Goal: Task Accomplishment & Management: Use online tool/utility

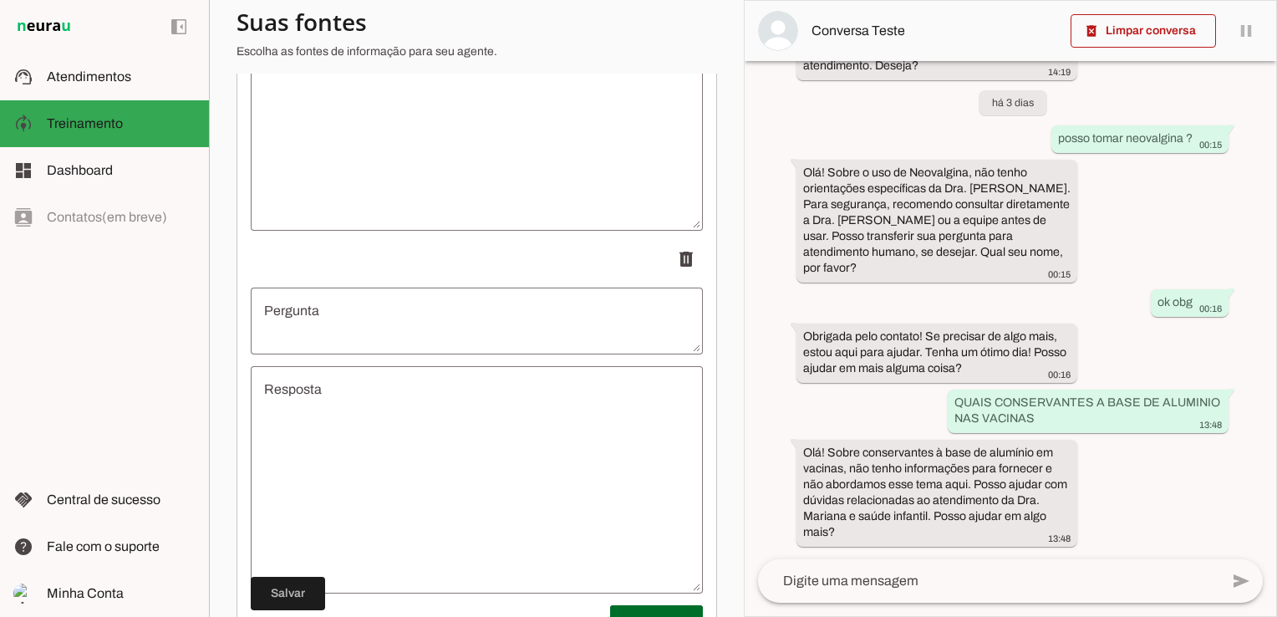
scroll to position [14280, 0]
click at [383, 312] on textarea "Pergunta" at bounding box center [477, 298] width 452 height 40
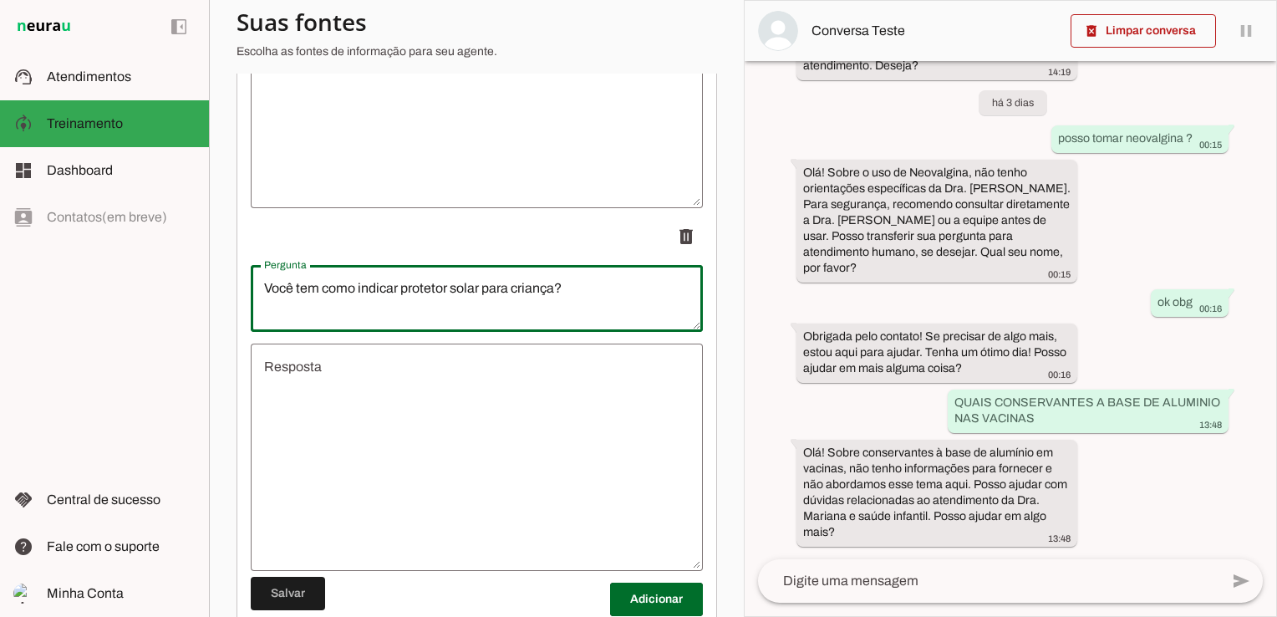
type textarea "Você tem como indicar protetor solar para criança?"
type md-outlined-text-field "Você tem como indicar protetor solar para criança?"
click at [374, 421] on textarea "Resposta" at bounding box center [477, 457] width 452 height 201
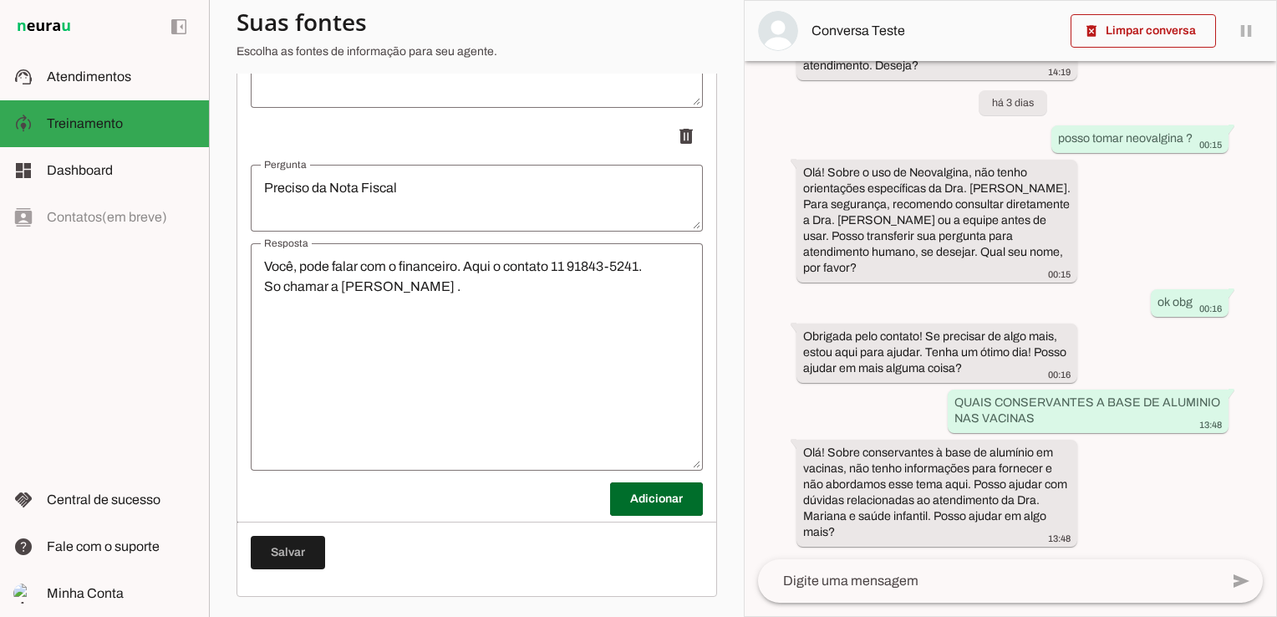
scroll to position [14030, 0]
click at [638, 493] on span at bounding box center [656, 499] width 93 height 40
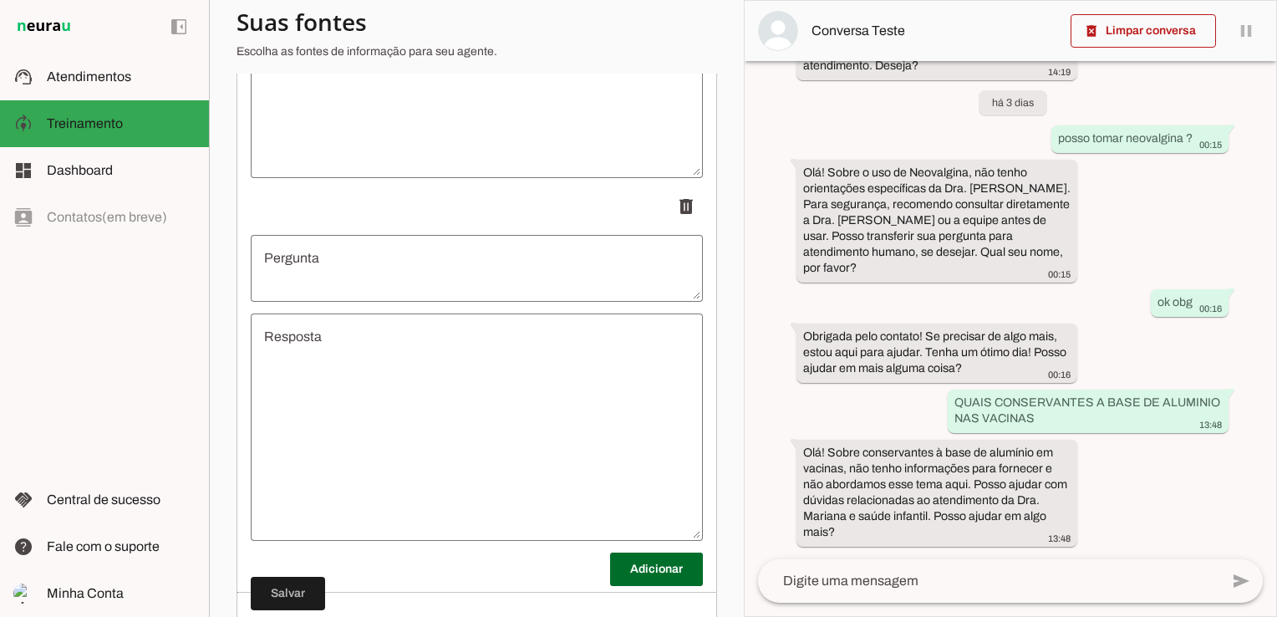
scroll to position [14392, 0]
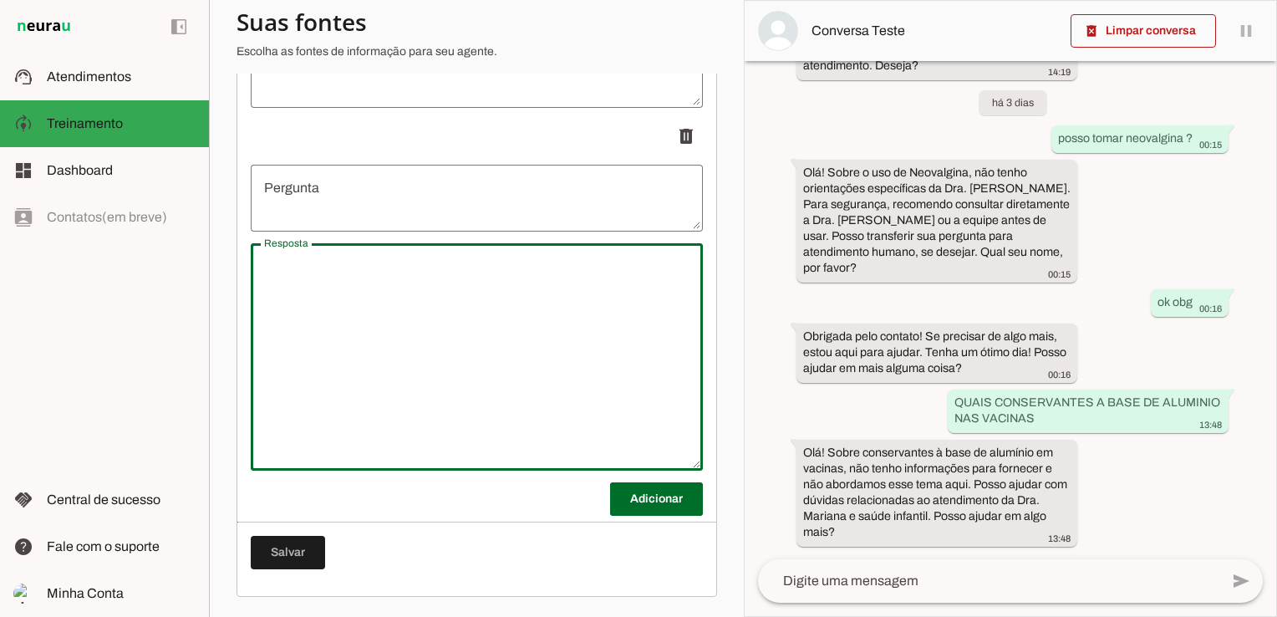
click at [337, 283] on textarea "Resposta" at bounding box center [477, 356] width 452 height 201
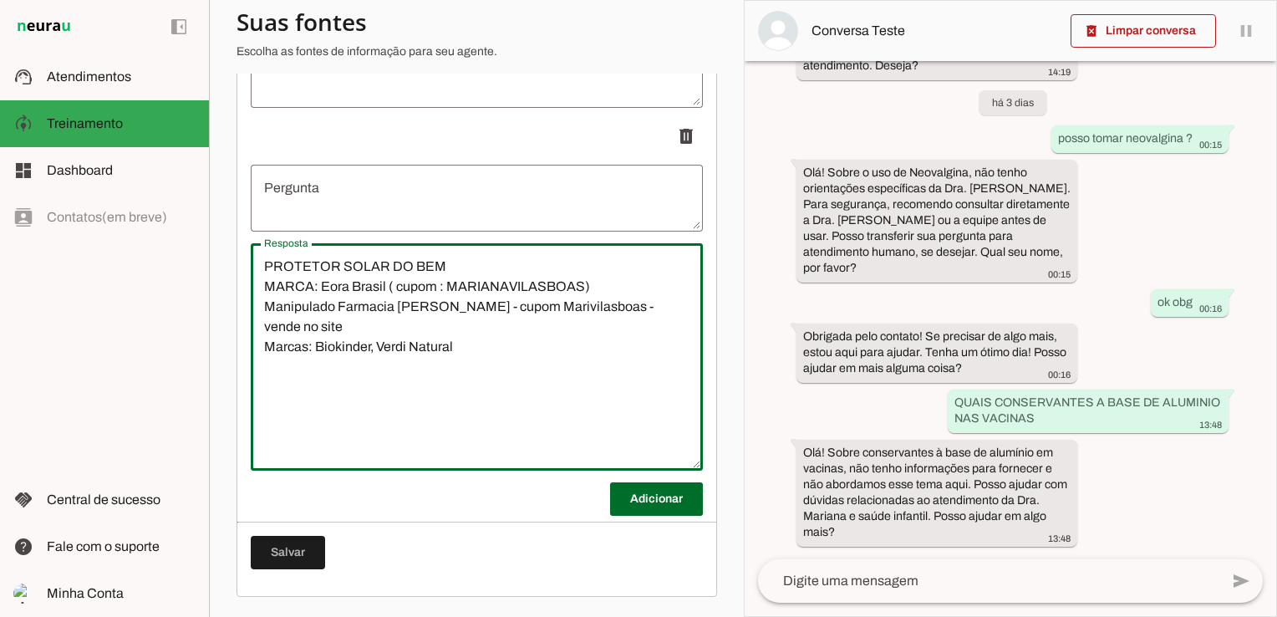
type textarea "PROTETOR SOLAR DO BEM MARCA: Eora Brasil ( cupom : MARIANAVILASBOAS) Manipulado…"
type md-outlined-text-field "PROTETOR SOLAR DO BEM MARCA: Eora Brasil ( cupom : MARIANAVILASBOAS) Manipulado…"
click at [306, 201] on textarea "Pergunta" at bounding box center [477, 198] width 452 height 40
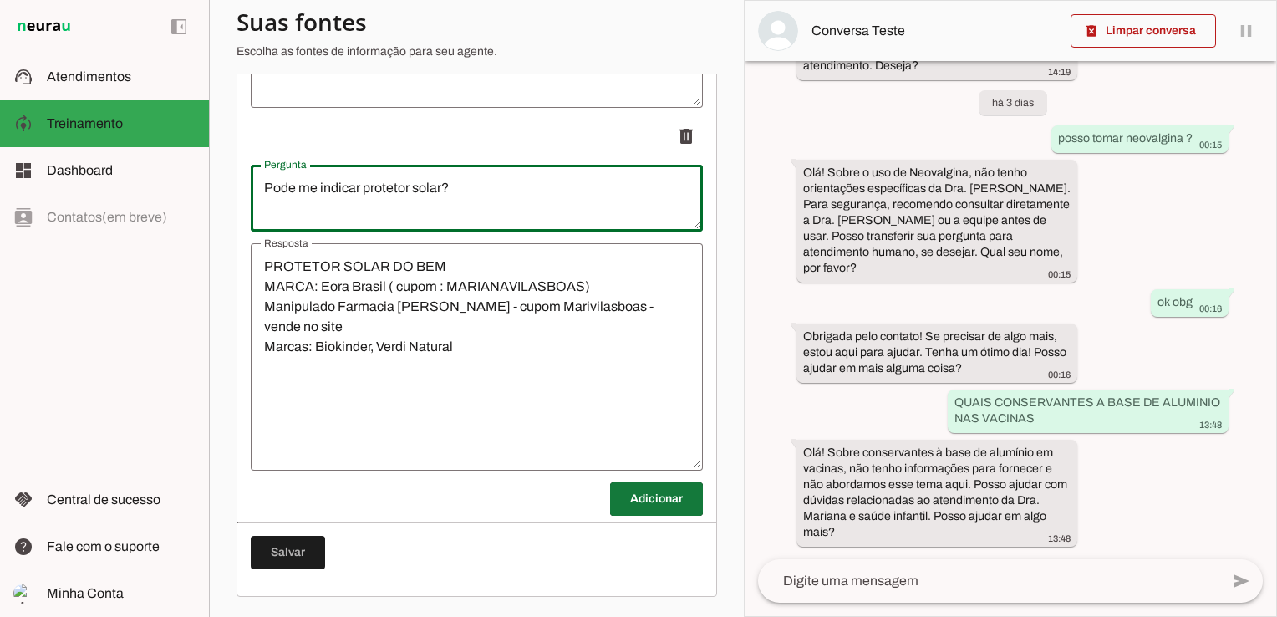
type textarea "Pode me indicar protetor solar?"
type md-outlined-text-field "Pode me indicar protetor solar?"
click at [632, 497] on span at bounding box center [656, 499] width 93 height 40
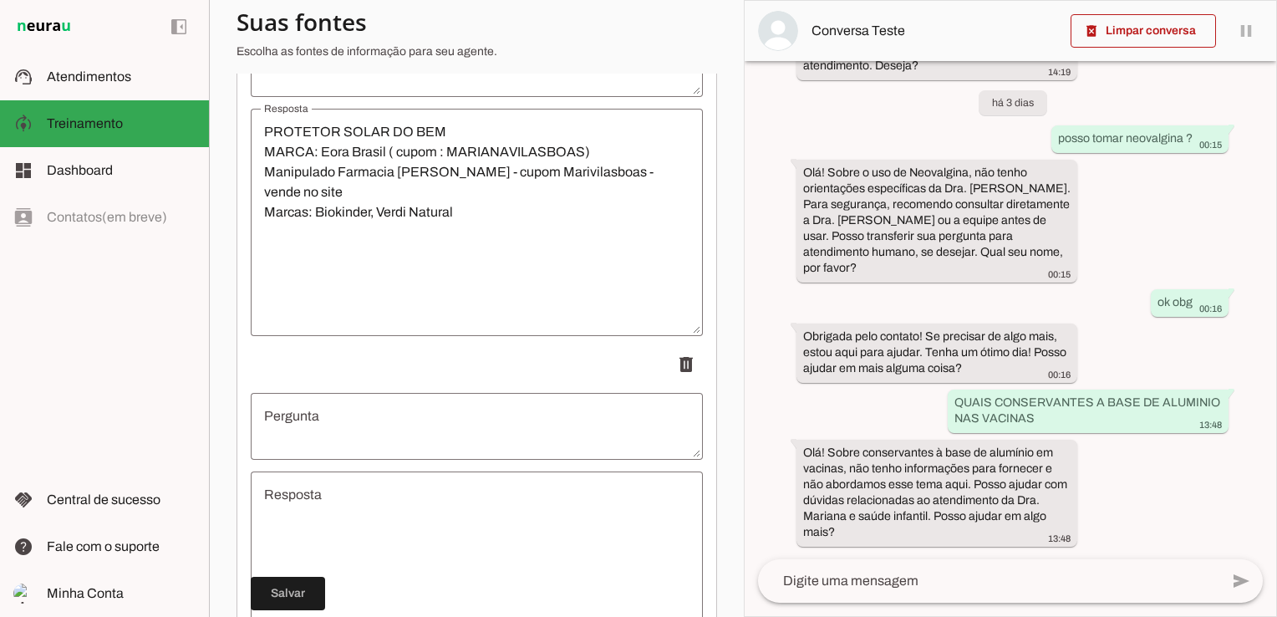
scroll to position [14559, 0]
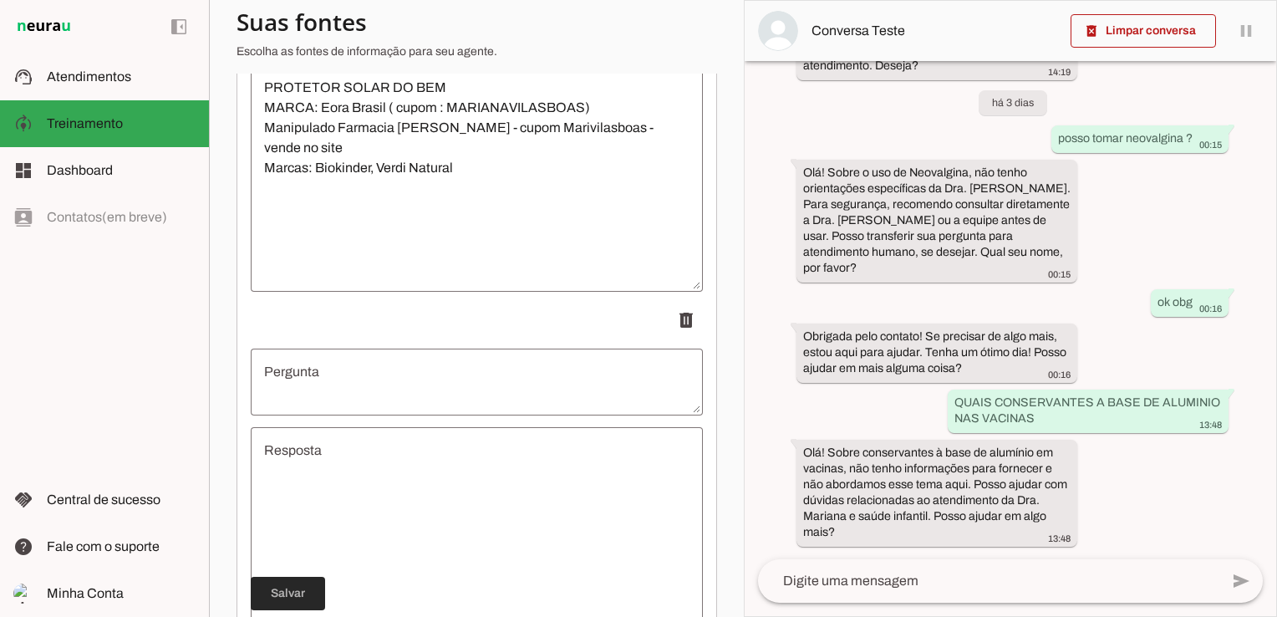
click at [295, 592] on span at bounding box center [288, 593] width 74 height 40
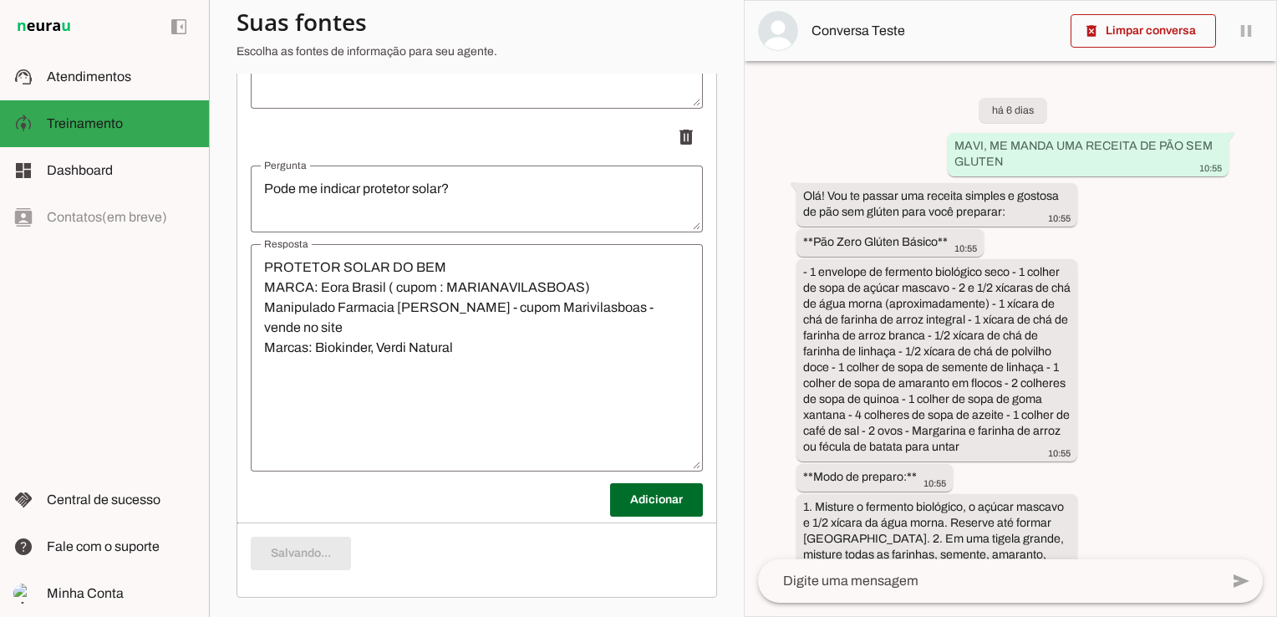
scroll to position [14392, 0]
